Goal: Transaction & Acquisition: Purchase product/service

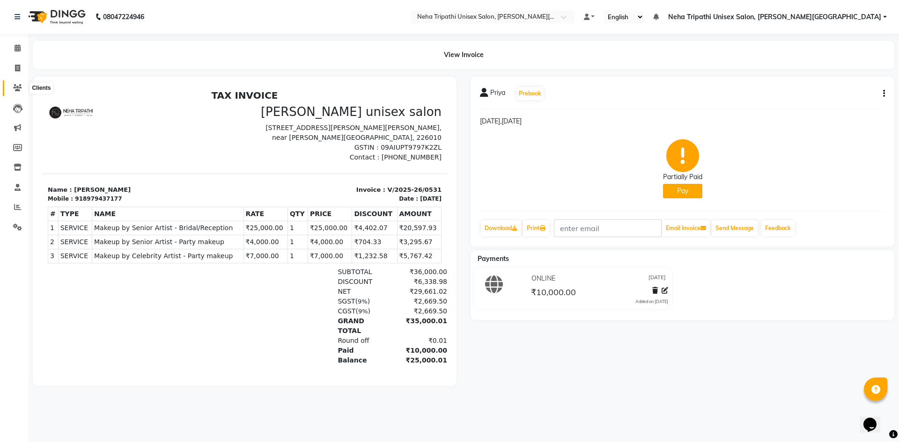
click at [16, 85] on icon at bounding box center [17, 87] width 9 height 7
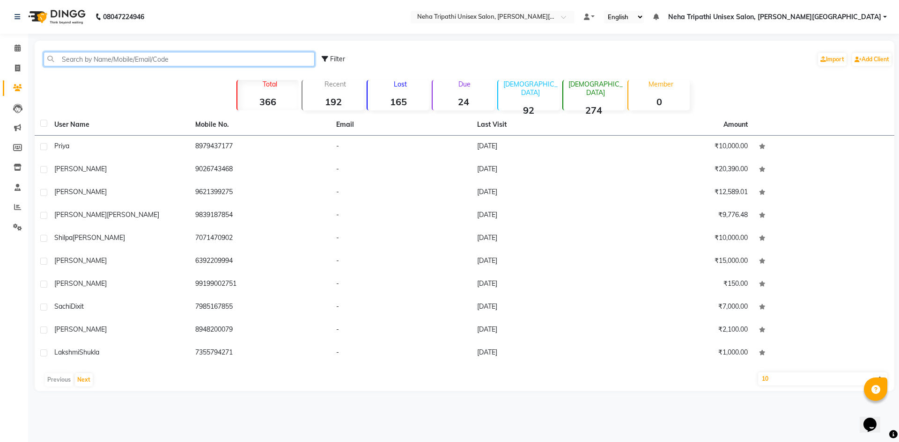
click at [151, 59] on input "text" at bounding box center [179, 59] width 271 height 15
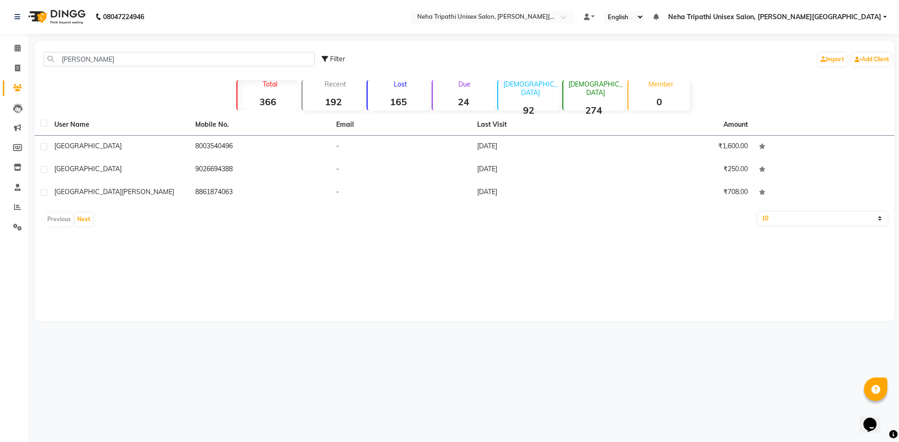
click at [70, 133] on th "User Name" at bounding box center [119, 125] width 141 height 22
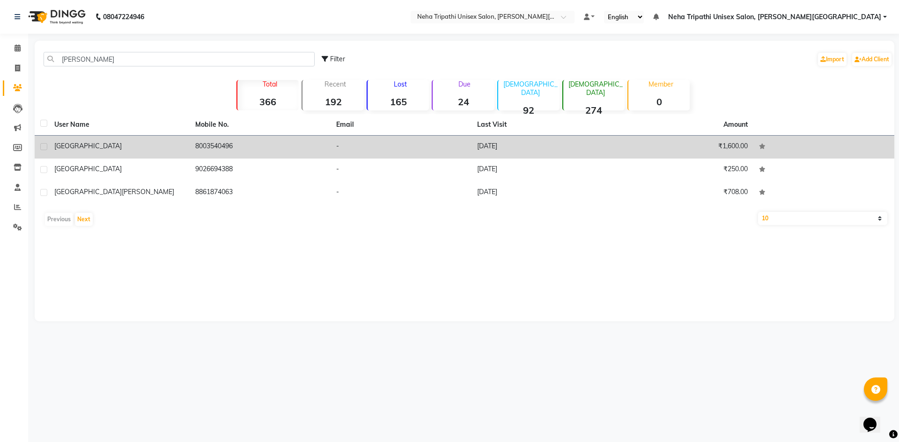
click at [72, 146] on span "[GEOGRAPHIC_DATA]" at bounding box center [87, 146] width 67 height 8
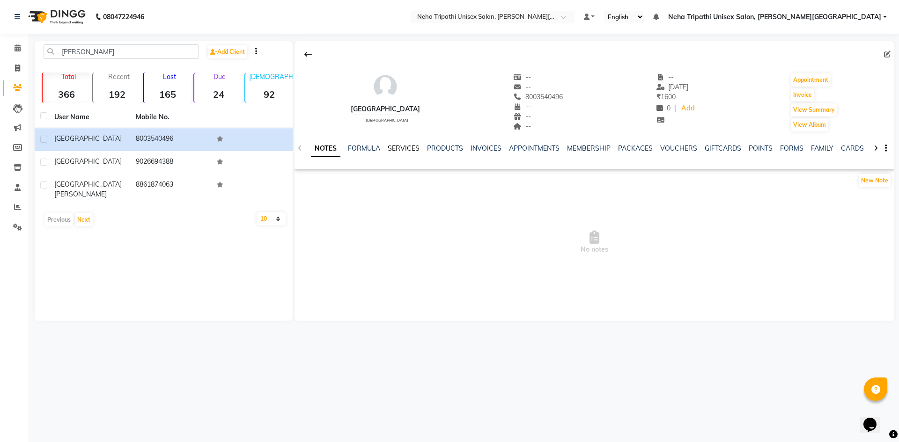
click at [405, 152] on link "SERVICES" at bounding box center [404, 148] width 32 height 8
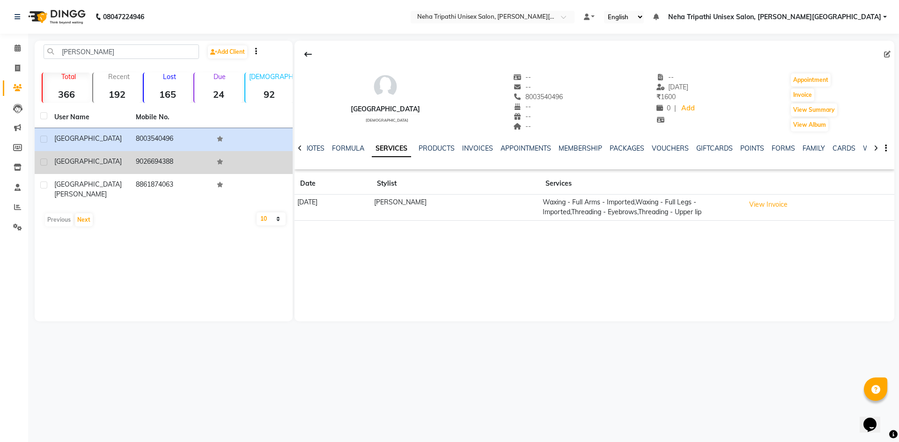
click at [108, 161] on div "[GEOGRAPHIC_DATA]" at bounding box center [89, 162] width 70 height 10
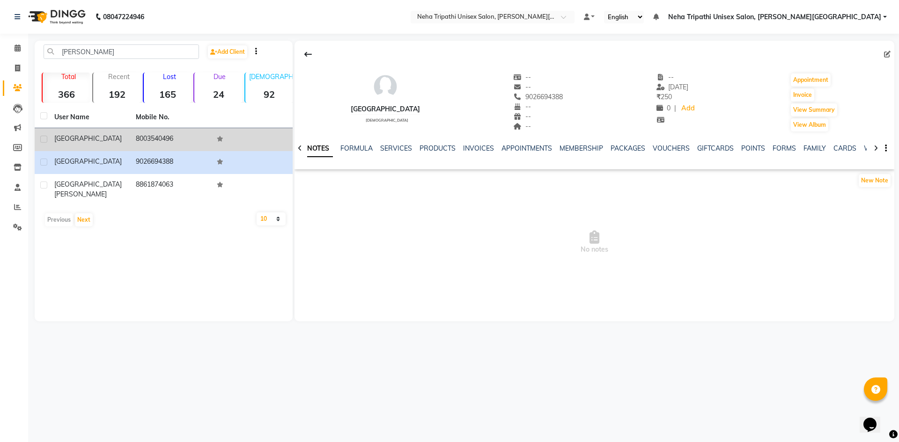
click at [104, 135] on div "[GEOGRAPHIC_DATA]" at bounding box center [89, 139] width 70 height 10
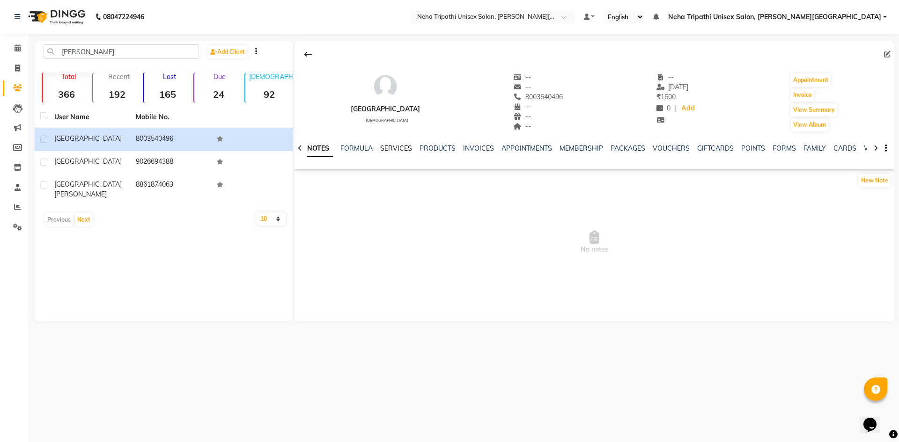
click at [391, 150] on link "SERVICES" at bounding box center [396, 148] width 32 height 8
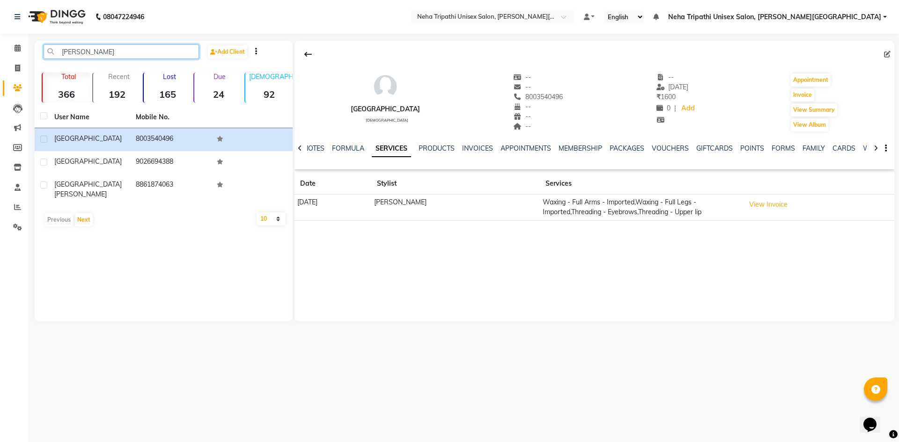
click at [169, 52] on input "[PERSON_NAME]" at bounding box center [121, 51] width 155 height 15
type input "p"
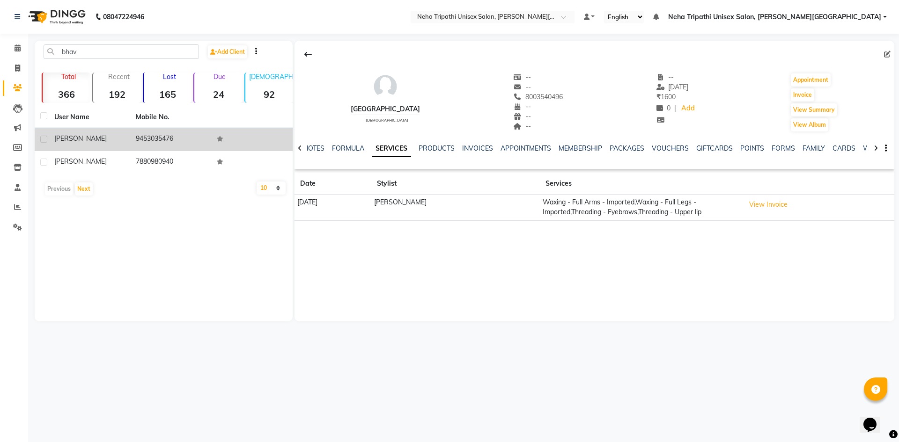
click at [110, 141] on div "[PERSON_NAME]" at bounding box center [89, 139] width 70 height 10
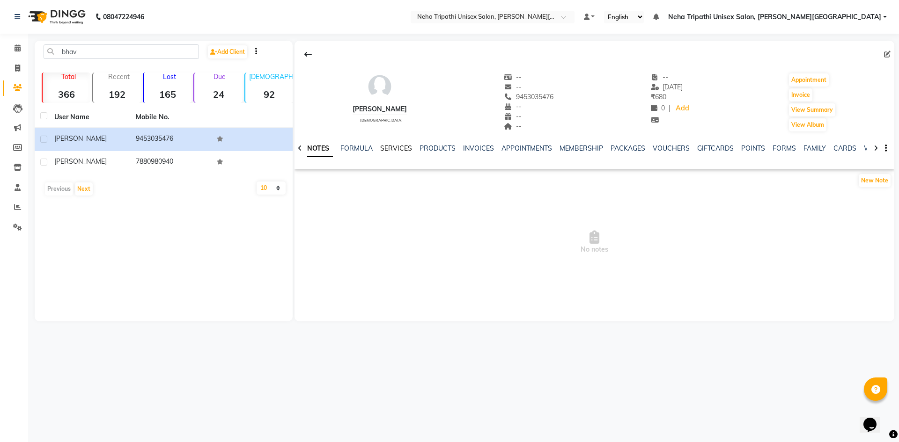
click at [403, 149] on link "SERVICES" at bounding box center [396, 148] width 32 height 8
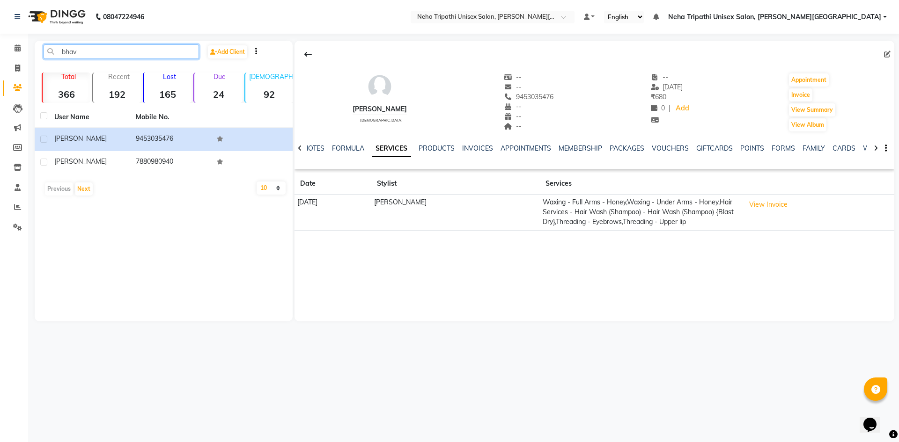
click at [124, 49] on input "bhav" at bounding box center [121, 51] width 155 height 15
type input "b"
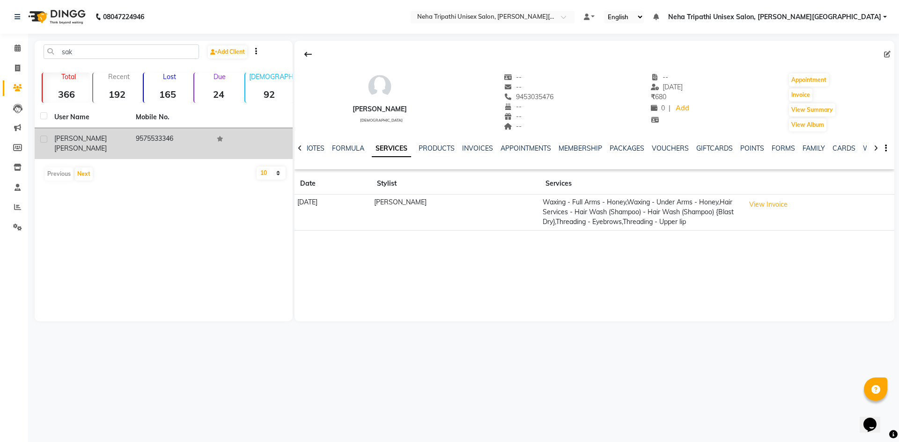
click at [122, 141] on div "[PERSON_NAME]" at bounding box center [89, 144] width 70 height 20
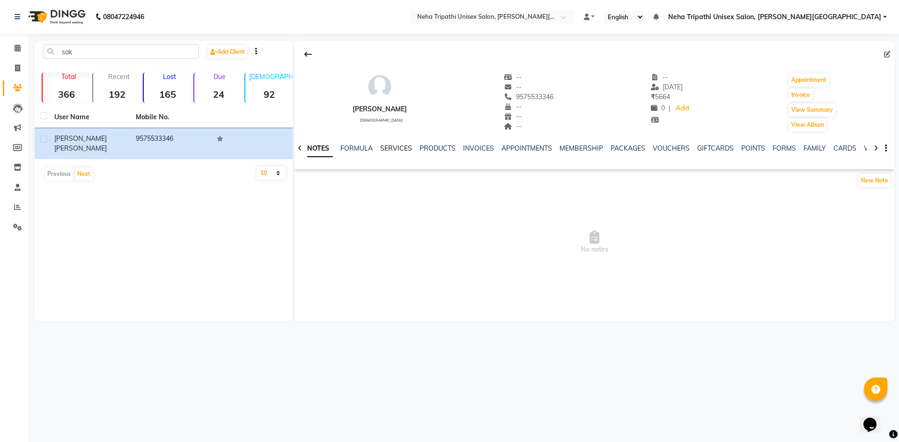
click at [396, 150] on link "SERVICES" at bounding box center [396, 148] width 32 height 8
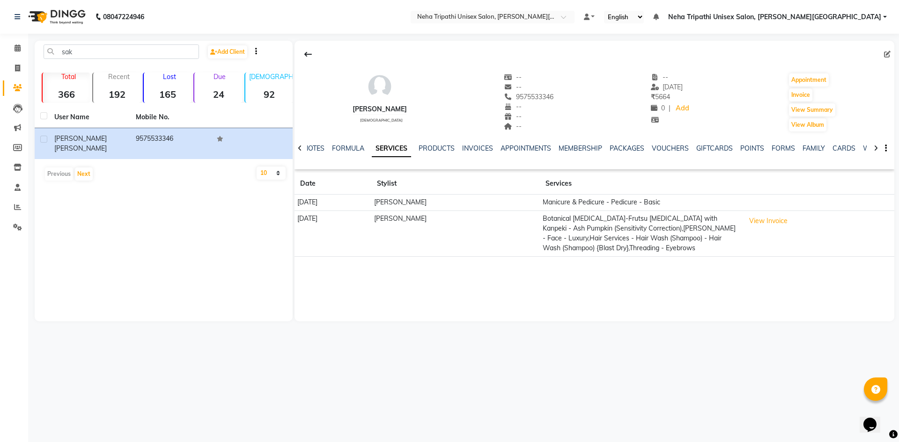
click at [129, 442] on html "08047224946 Select Location × Neha Tripathi Unisex Salon, [PERSON_NAME] Nagar D…" at bounding box center [449, 221] width 899 height 442
click at [128, 50] on input "sak" at bounding box center [121, 51] width 155 height 15
type input "s"
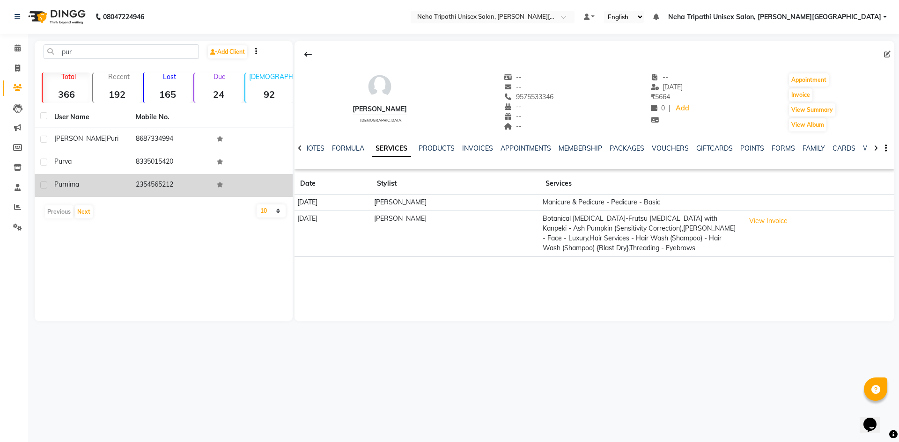
click at [139, 189] on td "2354565212" at bounding box center [170, 185] width 81 height 23
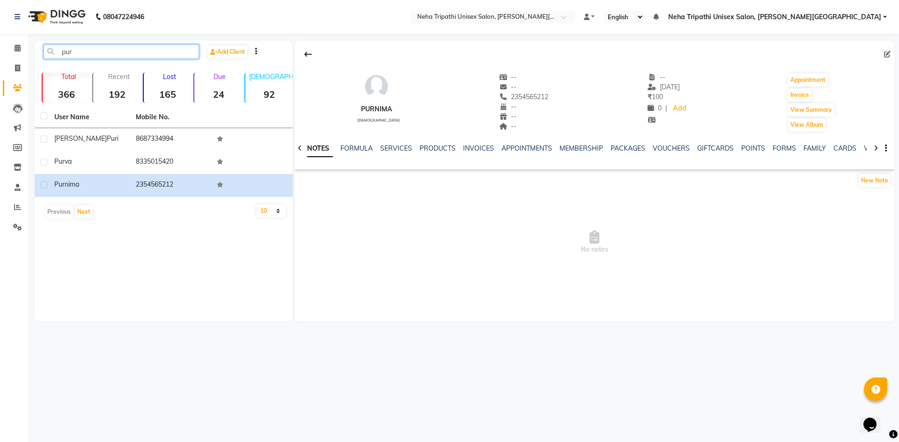
click at [162, 50] on input "pur" at bounding box center [121, 51] width 155 height 15
type input "p"
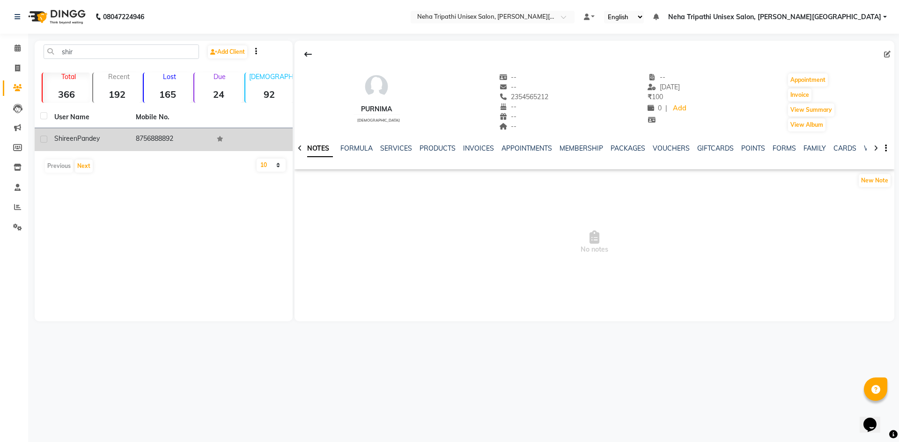
click at [121, 141] on div "[PERSON_NAME]" at bounding box center [89, 139] width 70 height 10
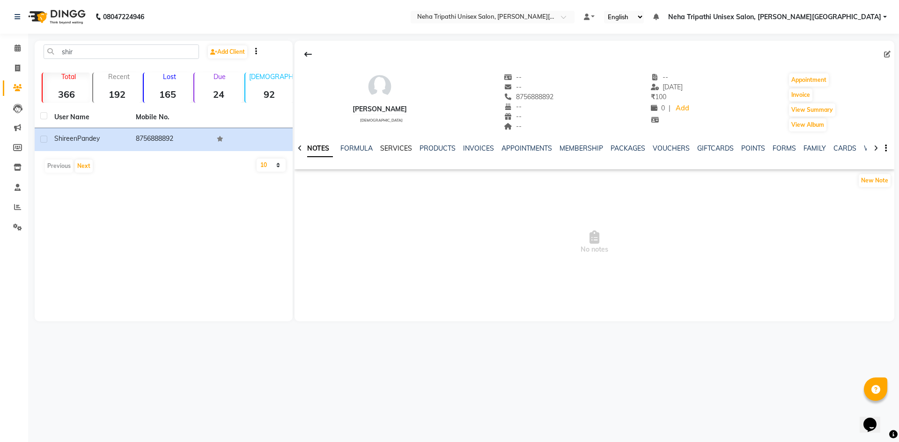
click at [388, 145] on link "SERVICES" at bounding box center [396, 148] width 32 height 8
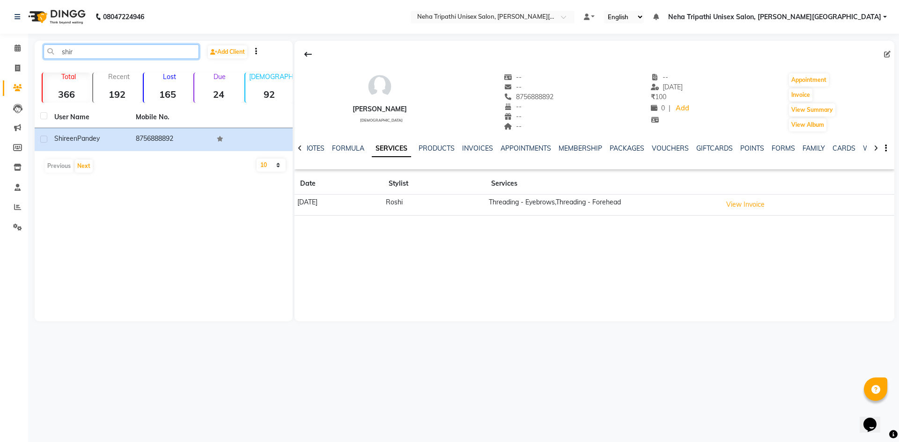
click at [137, 48] on input "shir" at bounding box center [121, 51] width 155 height 15
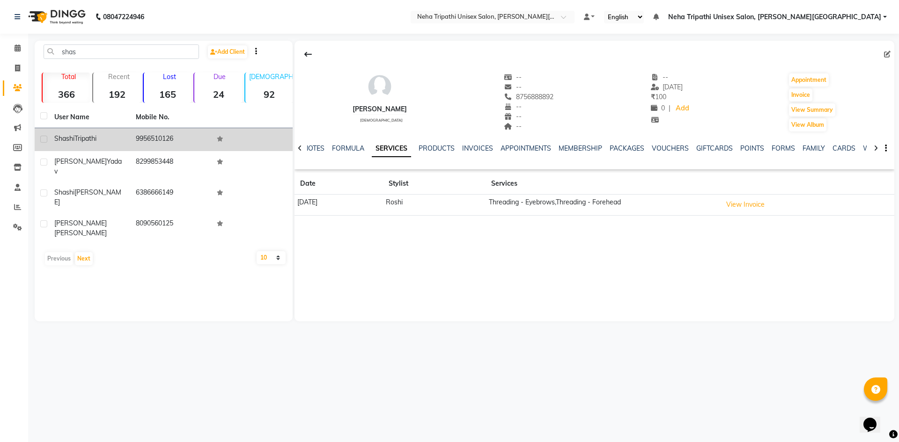
click at [95, 137] on span "Tripathi" at bounding box center [85, 138] width 22 height 8
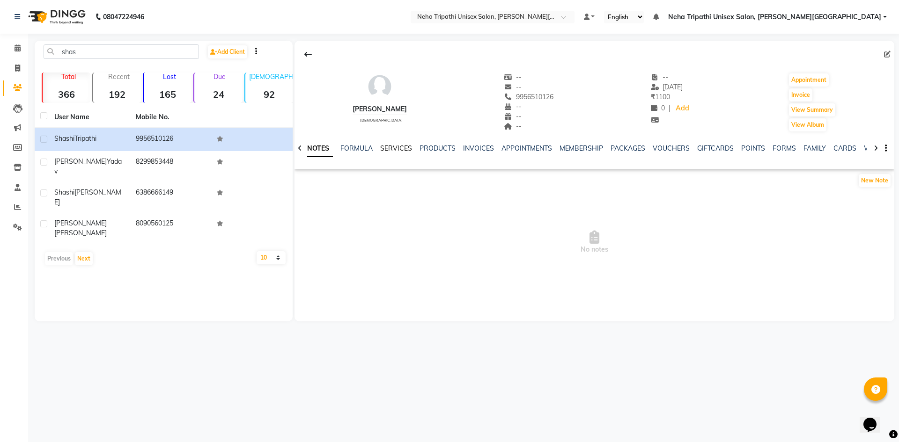
click at [402, 149] on link "SERVICES" at bounding box center [396, 148] width 32 height 8
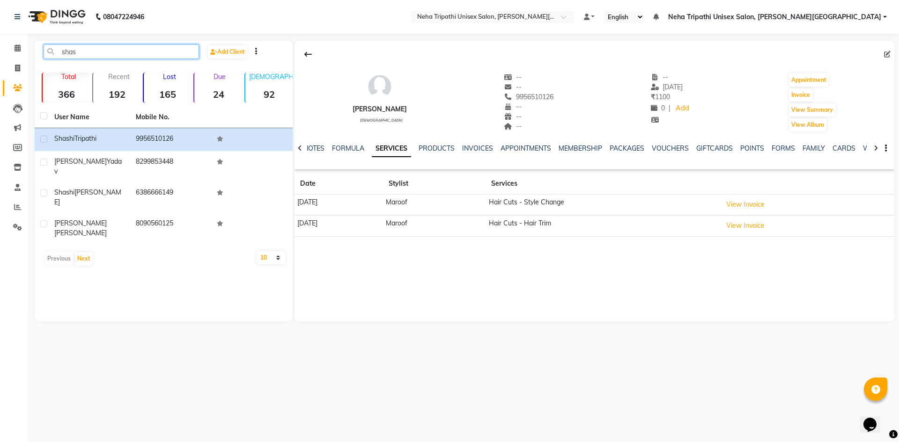
click at [112, 56] on input "shas" at bounding box center [121, 51] width 155 height 15
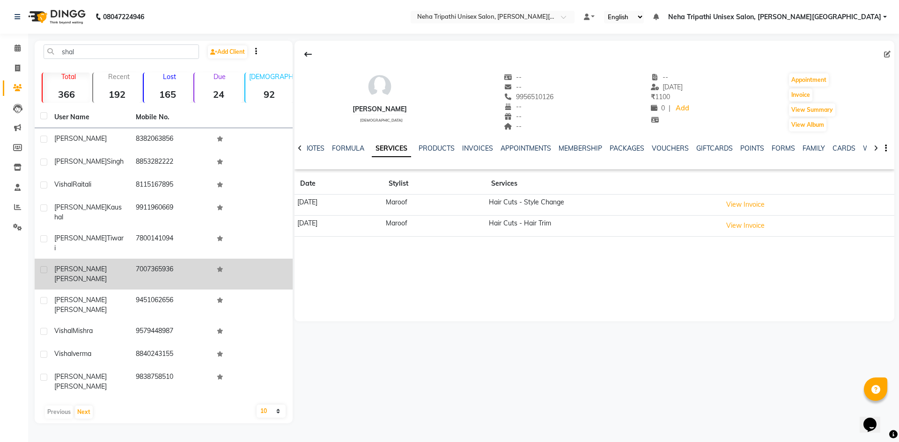
click at [92, 263] on td "[PERSON_NAME]" at bounding box center [89, 274] width 81 height 31
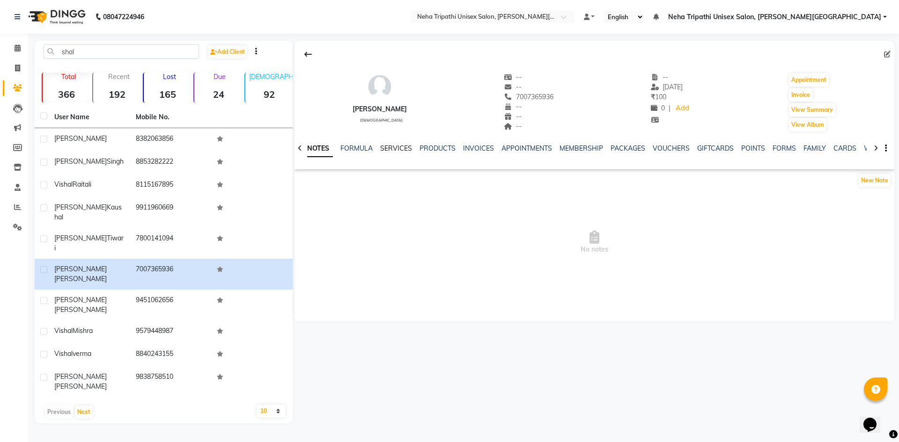
click at [392, 149] on link "SERVICES" at bounding box center [396, 148] width 32 height 8
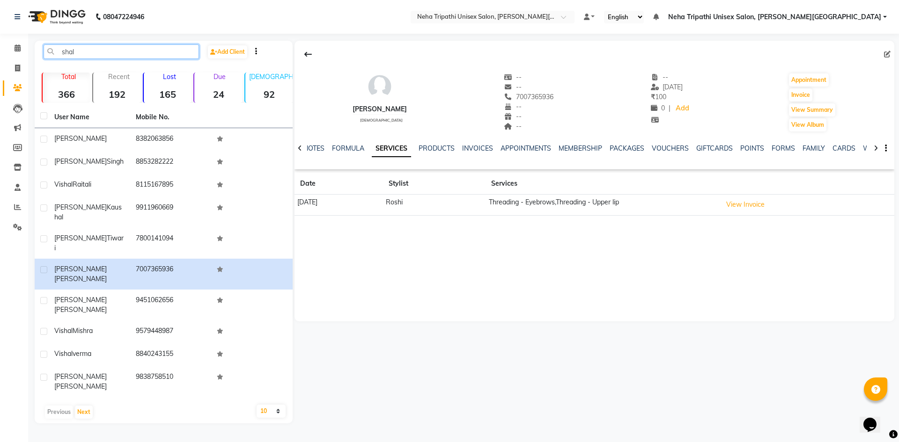
click at [157, 49] on input "shal" at bounding box center [121, 51] width 155 height 15
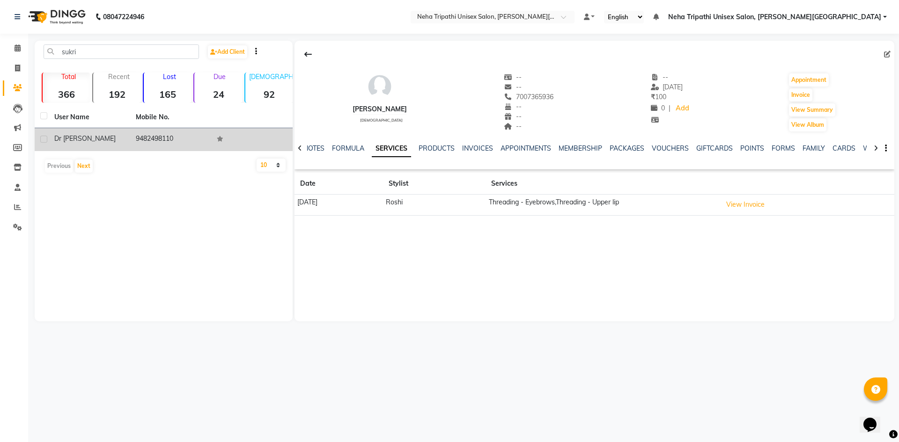
click at [142, 143] on td "9482498110" at bounding box center [170, 139] width 81 height 23
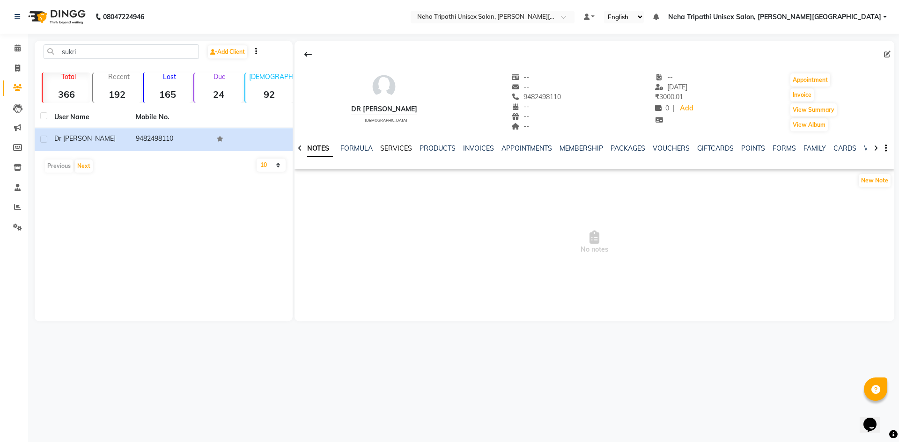
click at [388, 147] on link "SERVICES" at bounding box center [396, 148] width 32 height 8
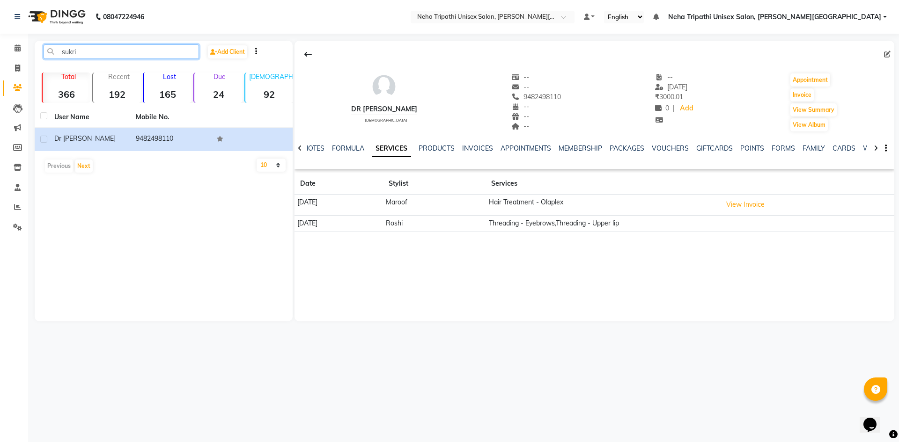
click at [180, 53] on input "sukri" at bounding box center [121, 51] width 155 height 15
type input "s"
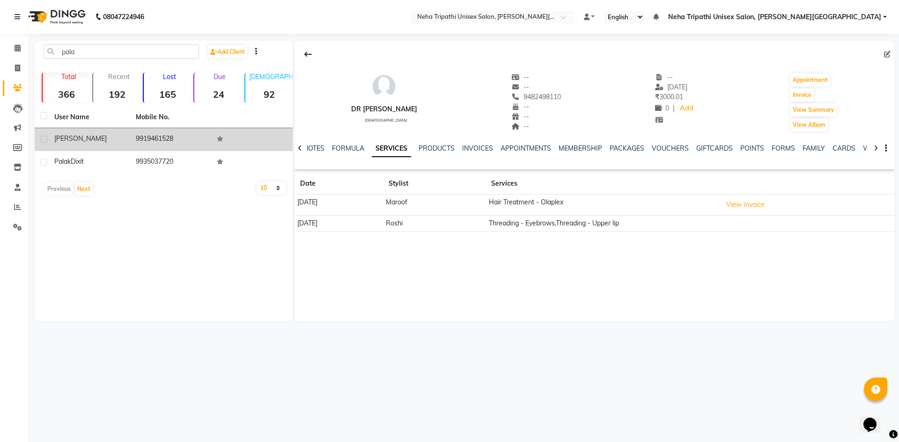
click at [107, 141] on div "[PERSON_NAME]" at bounding box center [89, 139] width 70 height 10
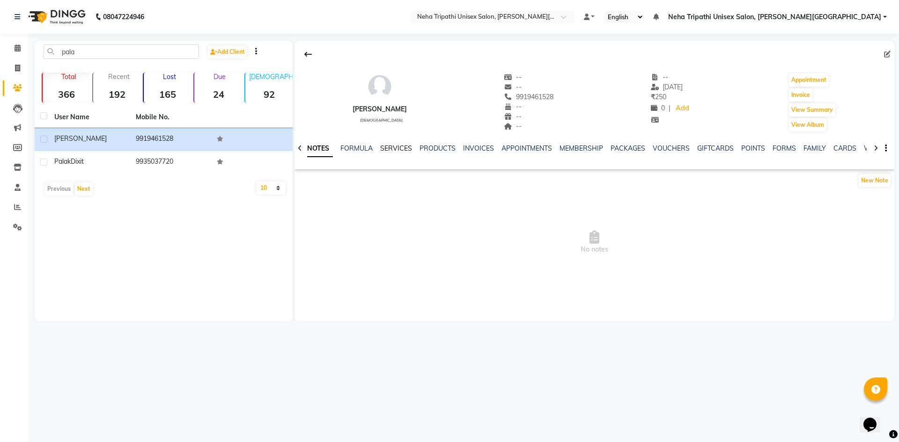
click at [390, 148] on link "SERVICES" at bounding box center [396, 148] width 32 height 8
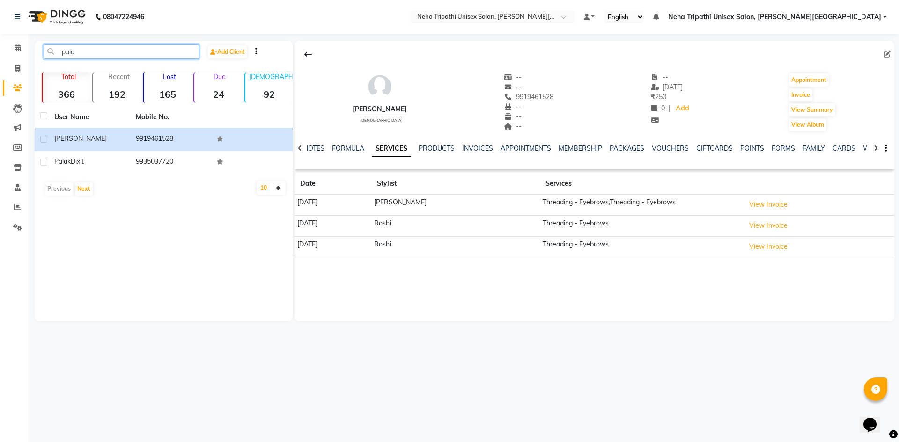
click at [169, 53] on input "pala" at bounding box center [121, 51] width 155 height 15
type input "p"
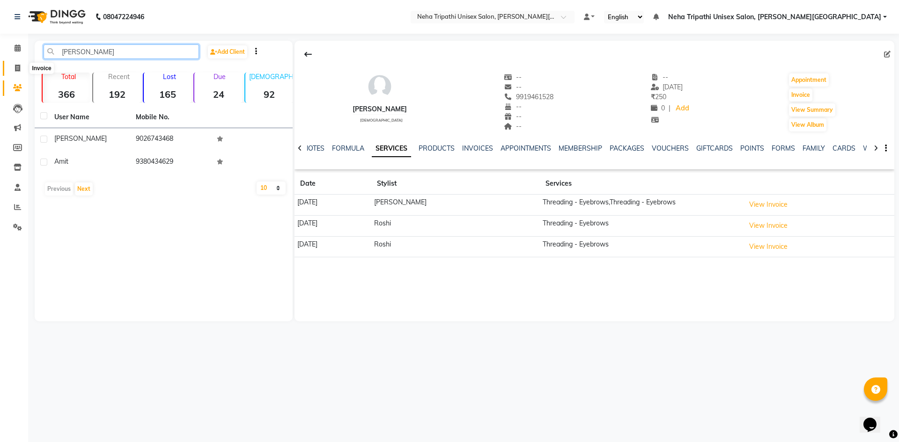
type input "[PERSON_NAME]"
click at [23, 66] on span at bounding box center [17, 68] width 16 height 11
select select "service"
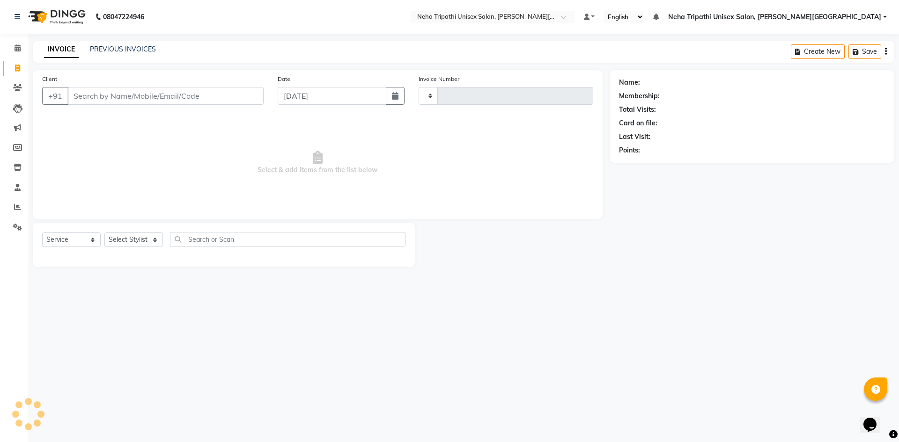
type input "0532"
select select "7540"
click at [126, 94] on input "Client" at bounding box center [165, 96] width 196 height 18
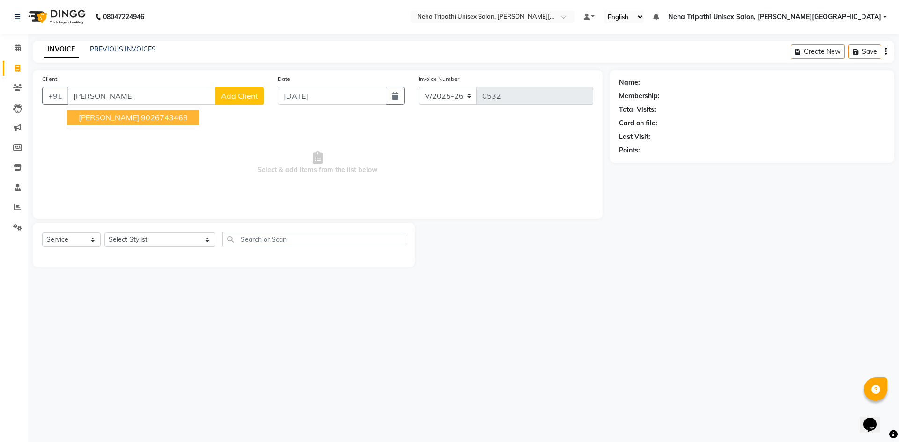
click at [141, 116] on ngb-highlight "9026743468" at bounding box center [164, 117] width 47 height 9
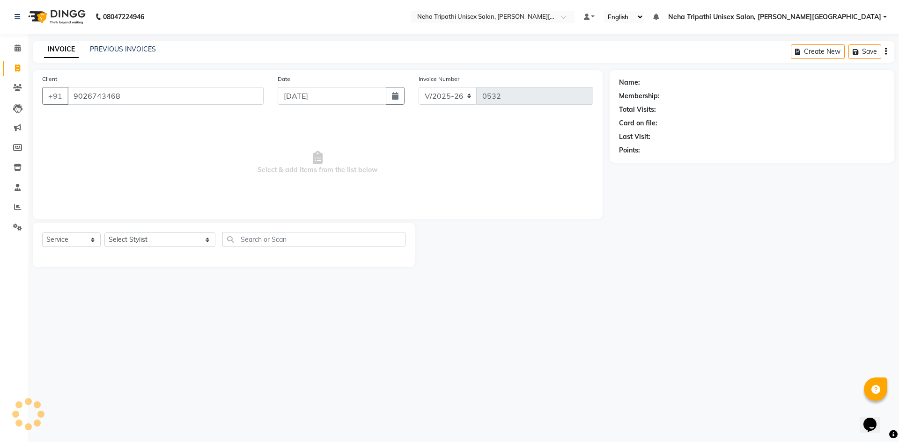
type input "9026743468"
select select "1: Object"
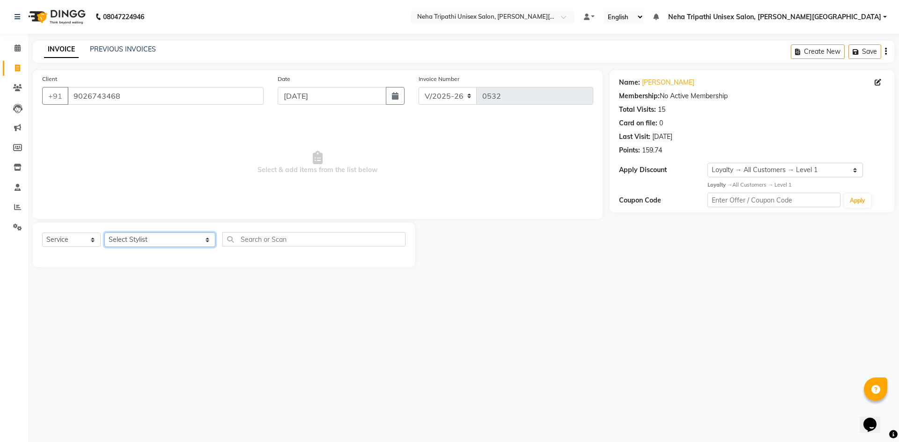
click at [182, 241] on select "Select Stylist [PERSON_NAME] [PERSON_NAME] [PERSON_NAME] [PERSON_NAME] Unisex S…" at bounding box center [159, 240] width 111 height 15
select select "66666"
click at [104, 233] on select "Select Stylist [PERSON_NAME] [PERSON_NAME] [PERSON_NAME] [PERSON_NAME] Unisex S…" at bounding box center [159, 240] width 111 height 15
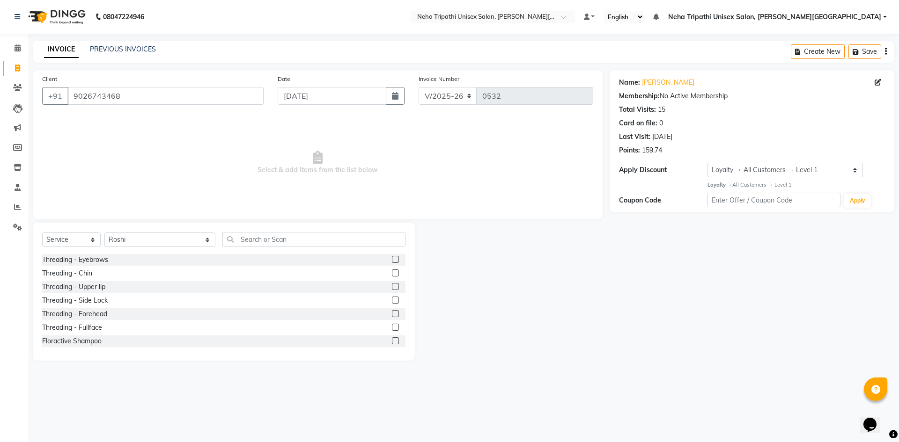
click at [392, 257] on label at bounding box center [395, 259] width 7 height 7
click at [392, 257] on input "checkbox" at bounding box center [395, 260] width 6 height 6
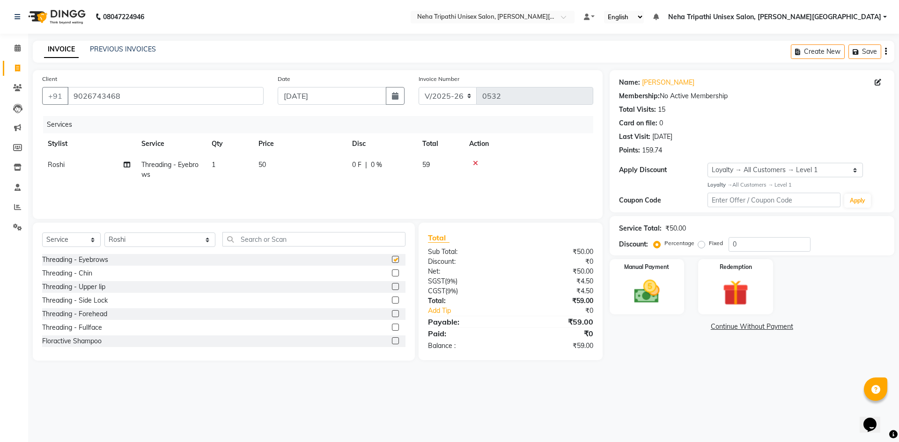
checkbox input "false"
click at [709, 243] on label "Fixed" at bounding box center [716, 243] width 14 height 8
click at [703, 243] on input "Fixed" at bounding box center [703, 243] width 7 height 7
radio input "true"
click at [740, 242] on input "0" at bounding box center [770, 244] width 82 height 15
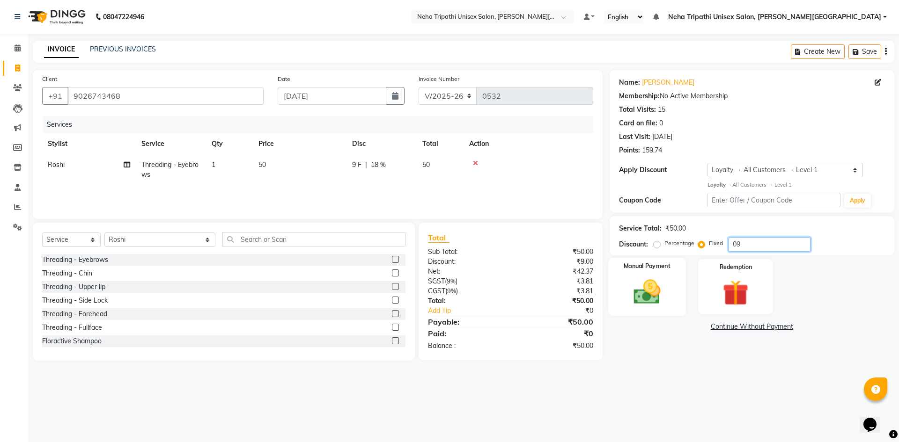
type input "09"
click at [633, 281] on img at bounding box center [647, 292] width 44 height 31
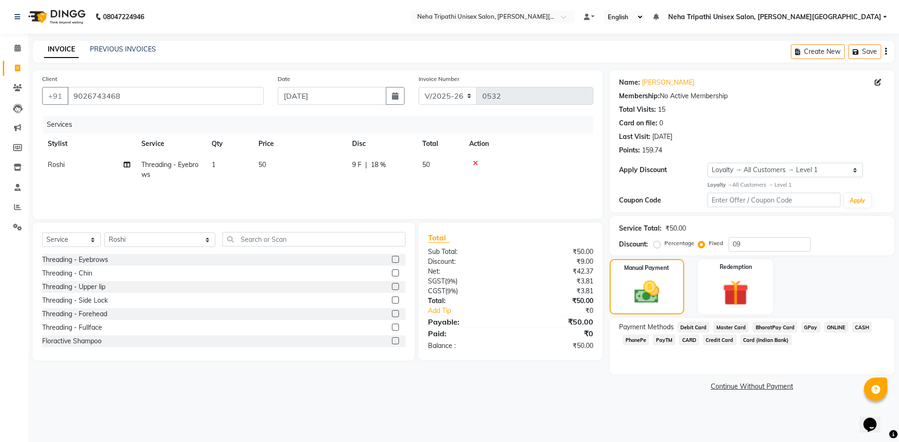
click at [861, 327] on span "CASH" at bounding box center [862, 327] width 20 height 11
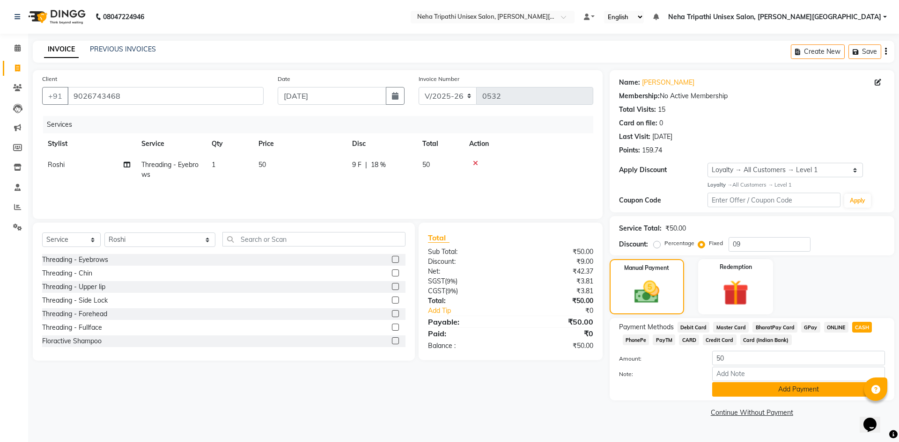
click at [847, 388] on button "Add Payment" at bounding box center [798, 390] width 173 height 15
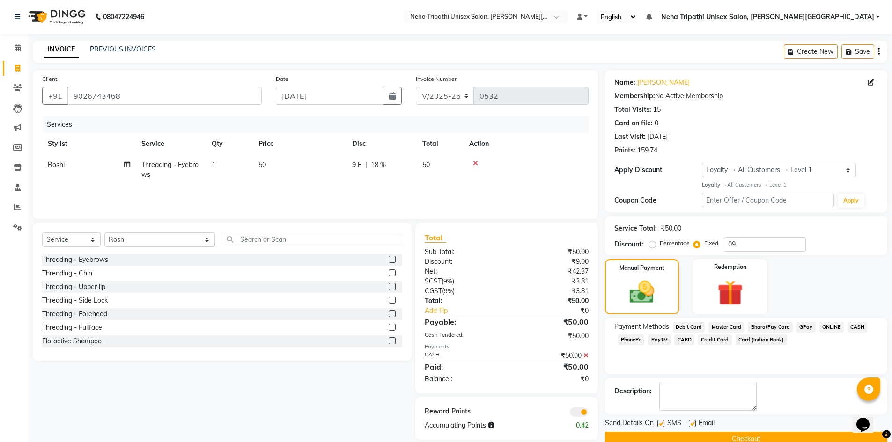
click at [826, 440] on button "Checkout" at bounding box center [746, 439] width 282 height 15
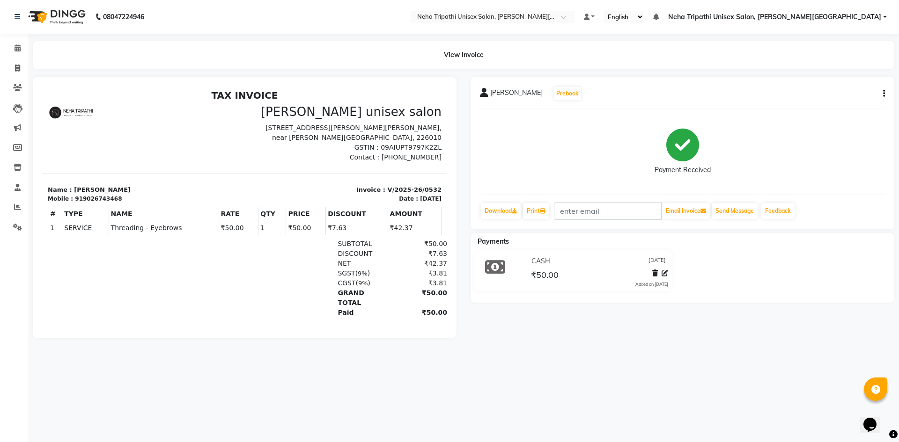
select select "service"
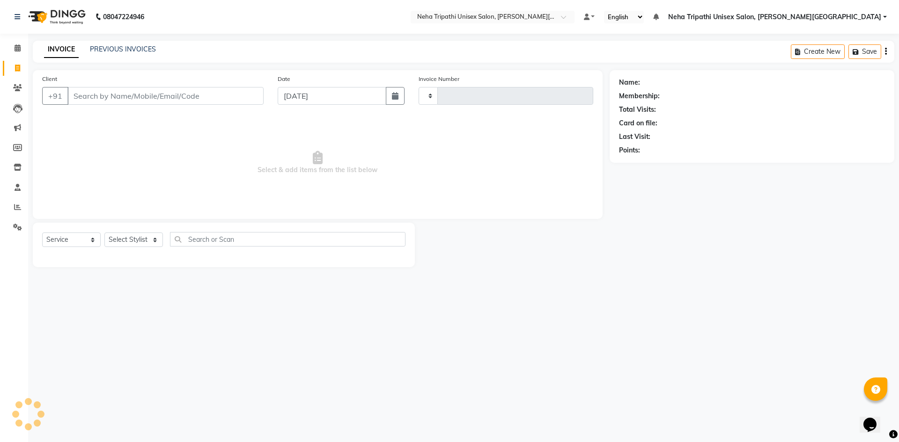
type input "0533"
select select "7540"
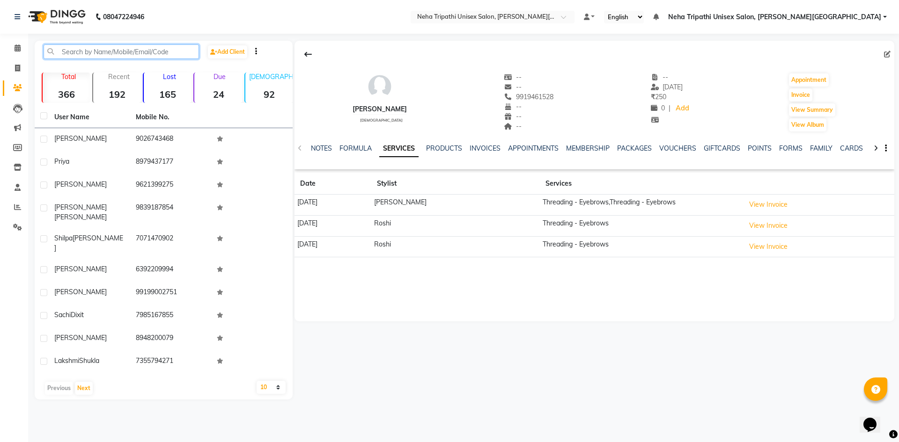
drag, startPoint x: 125, startPoint y: 53, endPoint x: 126, endPoint y: 48, distance: 5.7
click at [126, 48] on input "text" at bounding box center [121, 51] width 155 height 15
